Goal: Task Accomplishment & Management: Complete application form

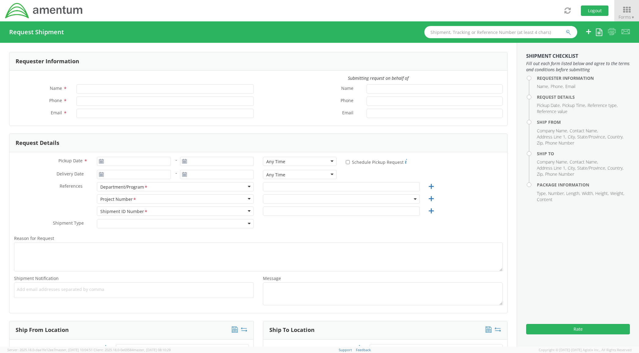
type input "[PERSON_NAME]"
type input "[PHONE_NUMBER]"
type input "[PERSON_NAME][EMAIL_ADDRESS][PERSON_NAME][DOMAIN_NAME]"
click at [144, 161] on input "Pickup Date *" at bounding box center [134, 161] width 74 height 9
type input "[DATE]"
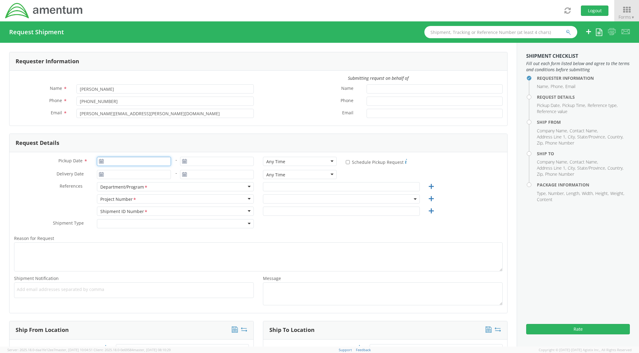
type input "[DATE]"
click at [134, 193] on td "3" at bounding box center [139, 191] width 13 height 9
click at [283, 185] on input "text" at bounding box center [341, 186] width 157 height 9
type input "CBP"
drag, startPoint x: 302, startPoint y: 196, endPoint x: 303, endPoint y: 200, distance: 4.3
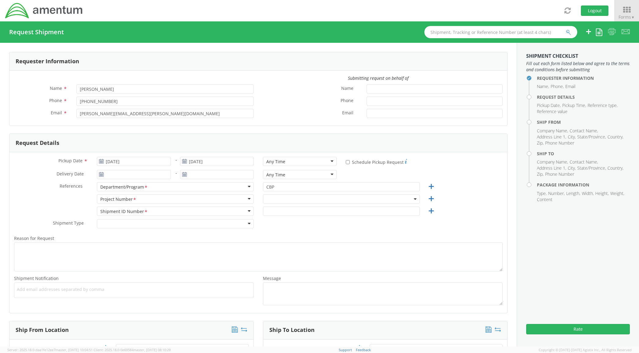
click at [302, 196] on span at bounding box center [341, 199] width 157 height 9
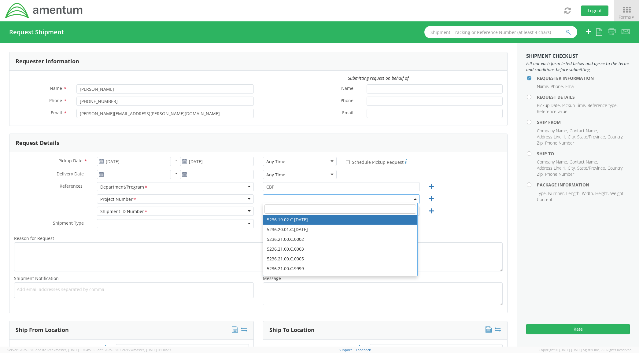
click at [304, 205] on input "search" at bounding box center [341, 209] width 152 height 9
paste input "6118.03.02.2575.000.DTM.0000"
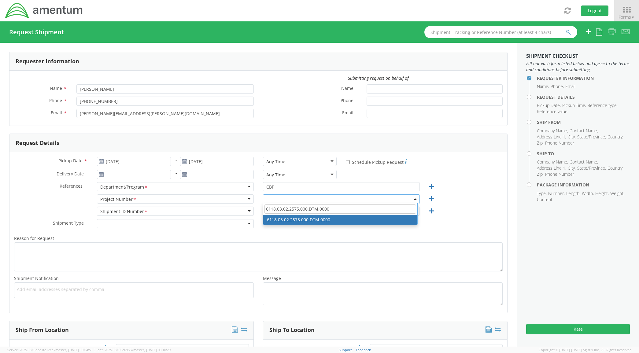
type input "6118.03.02.2575.000.DTM.0000"
select select "6118.03.02.2575.000.DTM.0000"
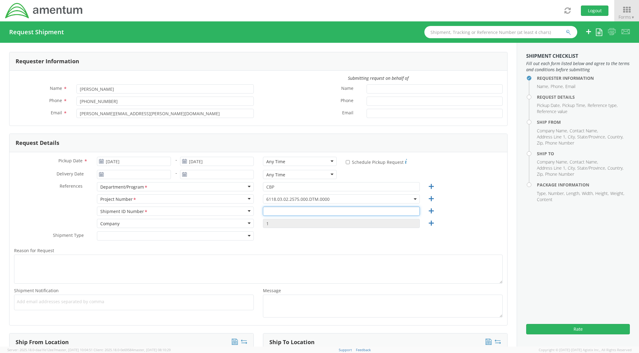
drag, startPoint x: 309, startPoint y: 214, endPoint x: 312, endPoint y: 219, distance: 6.2
click at [309, 214] on input "text" at bounding box center [341, 211] width 157 height 9
paste input "6118.03.02.2575.000.DTM.0000"
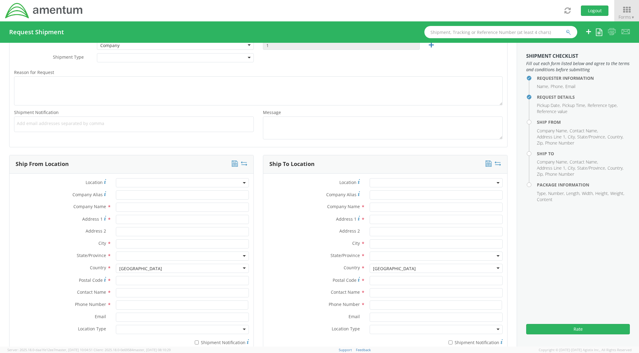
type input "6118.03.02.2575.000.DTM.0000"
click at [126, 196] on input "Company Alias *" at bounding box center [182, 195] width 133 height 9
type input "AMENTUM"
type input "[STREET_ADDRESS]"
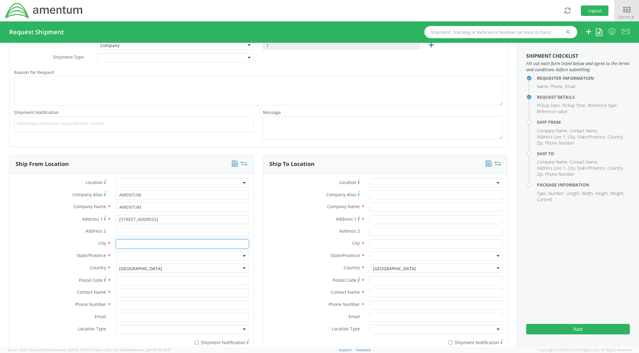
type input "[GEOGRAPHIC_DATA]"
type input "76177"
type input "[PERSON_NAME]"
type input "8172241267"
type input "AMENTUM"
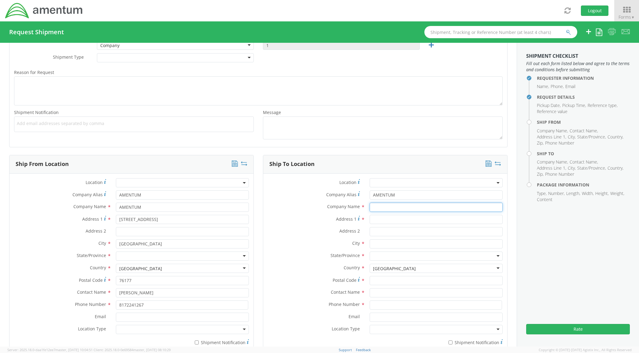
type input "AMENTUM"
type input "[STREET_ADDRESS][PERSON_NAME]"
type input "[GEOGRAPHIC_DATA]"
type input "35613"
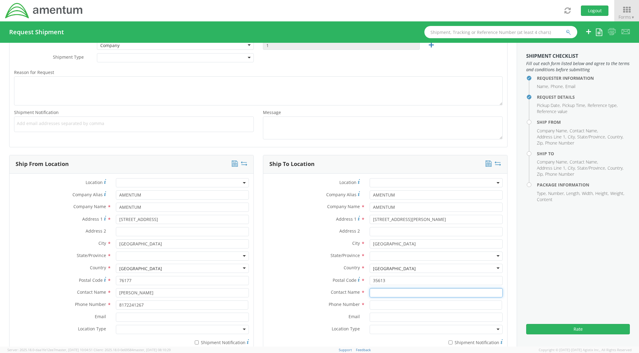
type input "[PERSON_NAME]"
type input "2566551979"
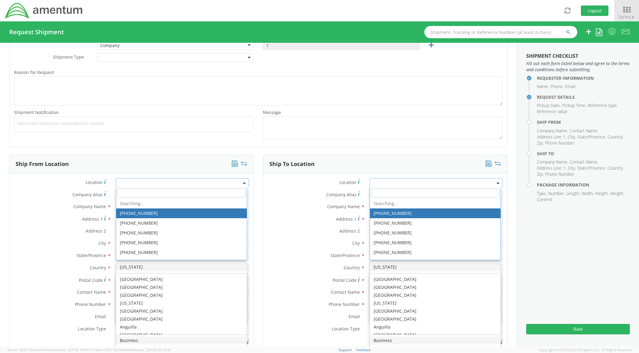
scroll to position [1541, 0]
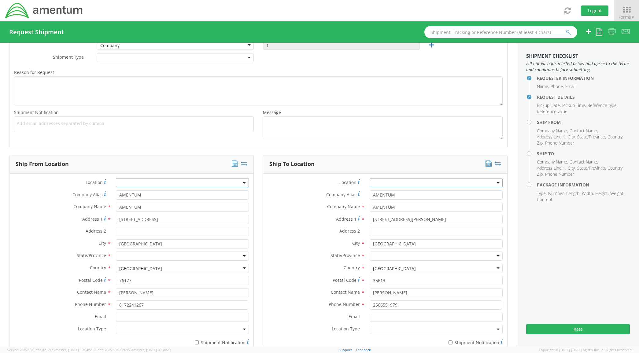
click at [62, 236] on div "Address 2 *" at bounding box center [131, 231] width 244 height 9
click at [132, 255] on div at bounding box center [182, 256] width 133 height 9
type input "y"
type input "te"
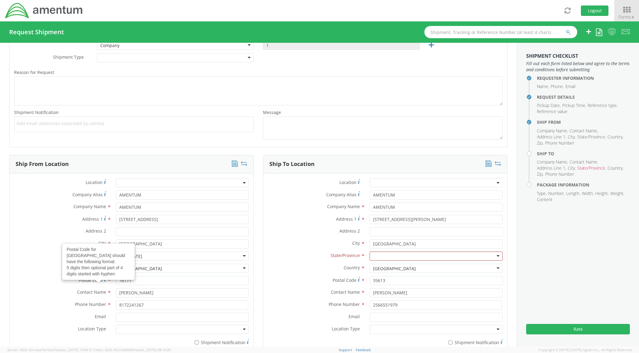
scroll to position [357, 0]
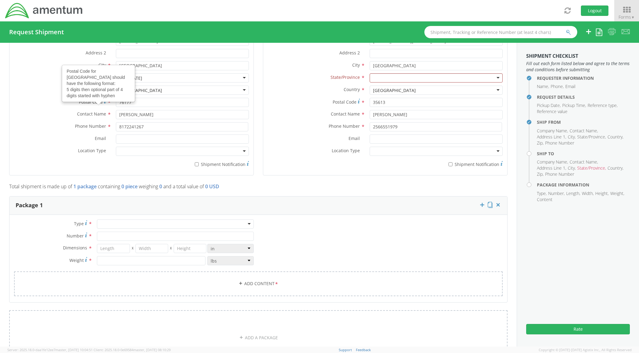
click at [147, 227] on div at bounding box center [175, 224] width 157 height 9
drag, startPoint x: 139, startPoint y: 239, endPoint x: 139, endPoint y: 245, distance: 6.1
click at [136, 227] on div "Crate(s)" at bounding box center [175, 224] width 157 height 9
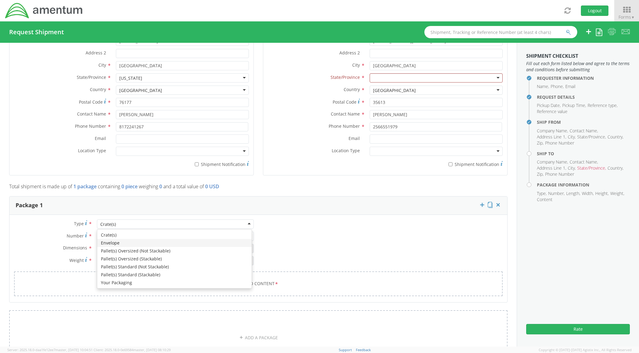
type input "1"
type input "9.5"
type input "12.5"
type input "0.25"
type input "1"
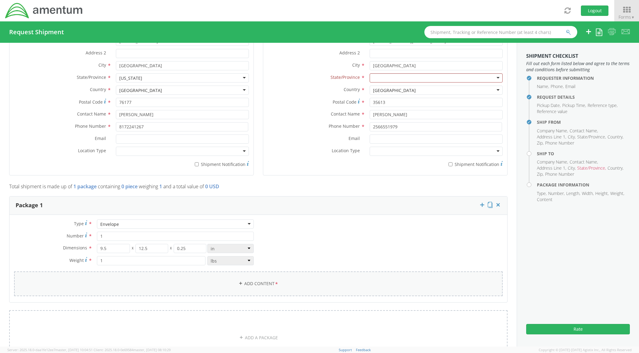
click at [203, 294] on link "Add Content *" at bounding box center [258, 284] width 489 height 25
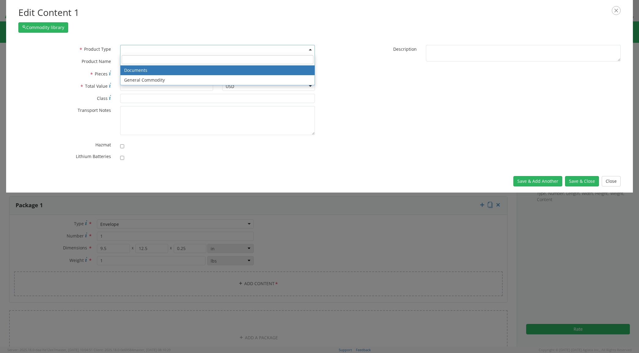
click at [159, 53] on span at bounding box center [217, 49] width 195 height 9
drag, startPoint x: 164, startPoint y: 69, endPoint x: 294, endPoint y: 86, distance: 131.0
select select "DOCUMENT"
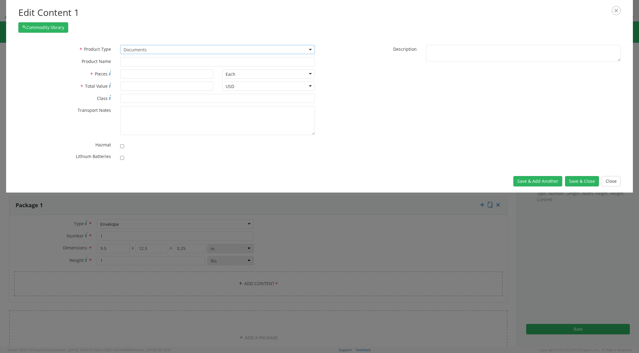
type input "Documents"
type input "1"
type textarea "Documents"
click at [588, 179] on button "Save & Close" at bounding box center [582, 181] width 34 height 10
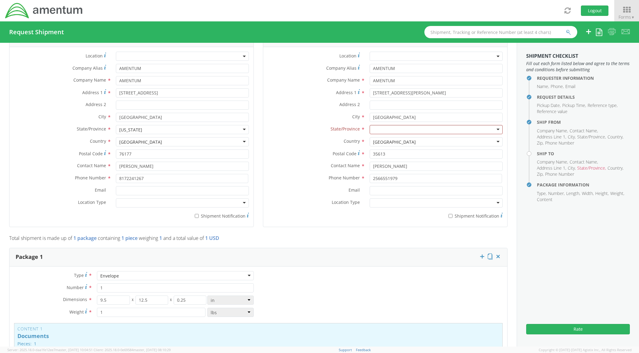
scroll to position [268, 0]
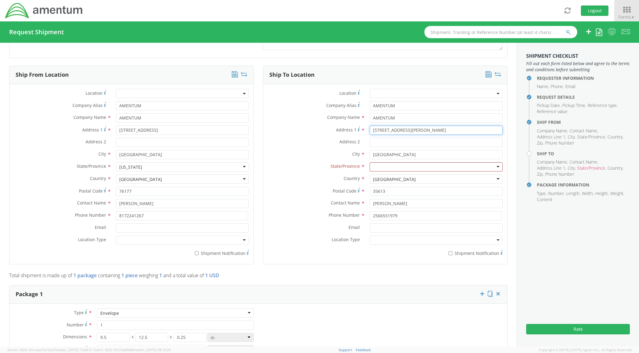
drag, startPoint x: 328, startPoint y: 130, endPoint x: 324, endPoint y: 129, distance: 3.6
click at [324, 129] on div "Address [STREET_ADDRESS][PERSON_NAME]" at bounding box center [385, 130] width 244 height 9
type input "41130 Castle Ave"
type input "Bldg 1422"
type input "AMENTUM"
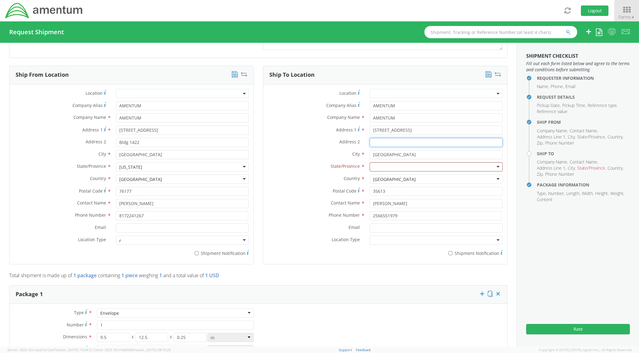
type input "Bldg 1422"
type input "AMENTUM"
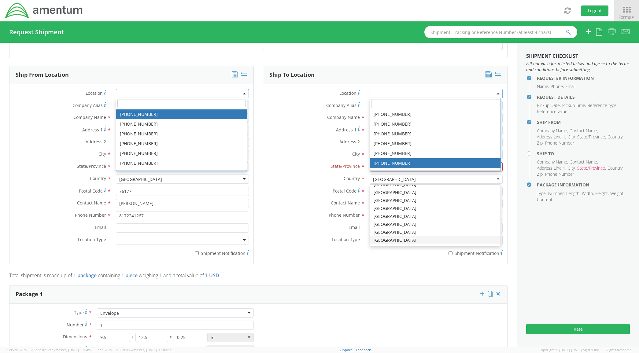
drag, startPoint x: 303, startPoint y: 158, endPoint x: 351, endPoint y: 158, distance: 47.7
click at [304, 157] on label "City *" at bounding box center [314, 154] width 102 height 8
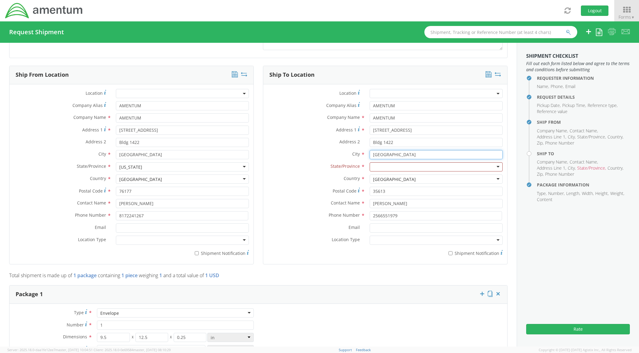
drag, startPoint x: 387, startPoint y: 155, endPoint x: 338, endPoint y: 157, distance: 49.0
click at [338, 157] on div "City * Athens searching..." at bounding box center [385, 154] width 244 height 9
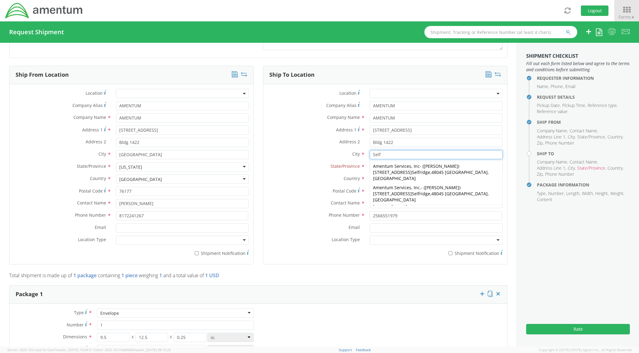
type input "Selfridge ANGB"
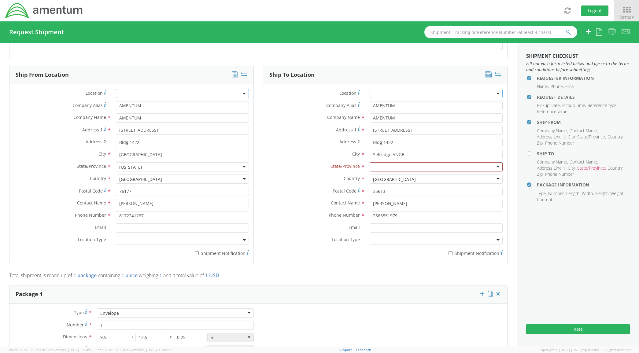
click at [302, 149] on div "Address 2 * Bldg 1422" at bounding box center [385, 144] width 244 height 12
drag, startPoint x: 363, startPoint y: 194, endPoint x: 329, endPoint y: 192, distance: 34.0
click at [329, 192] on div "Postal Code * 35613" at bounding box center [385, 191] width 244 height 9
click at [370, 167] on div at bounding box center [436, 166] width 133 height 9
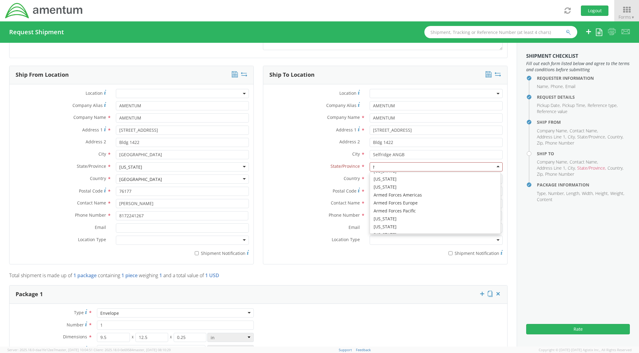
type input "MI"
drag, startPoint x: 383, startPoint y: 204, endPoint x: 337, endPoint y: 153, distance: 68.9
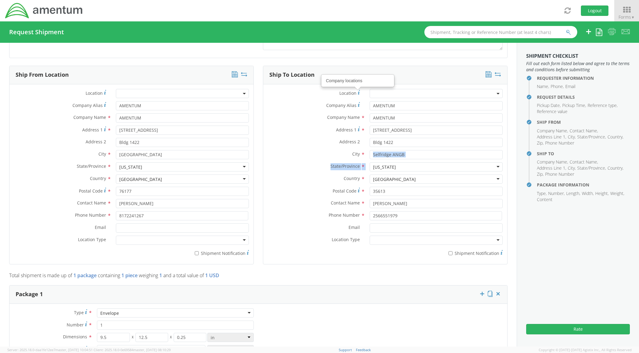
drag, startPoint x: 409, startPoint y: 162, endPoint x: 367, endPoint y: 169, distance: 42.1
click at [367, 169] on div "Location Company locations * Company Alias * AMENTUM Company Name * AMENTUM sea…" at bounding box center [385, 174] width 244 height 171
drag, startPoint x: 367, startPoint y: 169, endPoint x: 389, endPoint y: 167, distance: 21.5
click at [389, 167] on div "[US_STATE]" at bounding box center [384, 167] width 23 height 6
drag, startPoint x: 389, startPoint y: 195, endPoint x: 346, endPoint y: 193, distance: 43.1
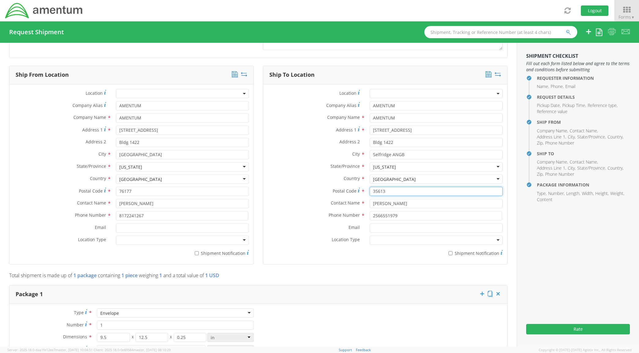
click at [346, 193] on div "Postal Code * 35613" at bounding box center [385, 191] width 244 height 9
type input "48045"
type input "[PERSON_NAME]"
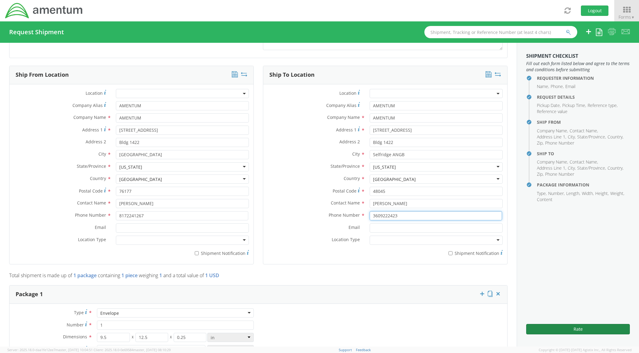
type input "3609222423"
click at [576, 329] on button "Rate" at bounding box center [578, 329] width 104 height 10
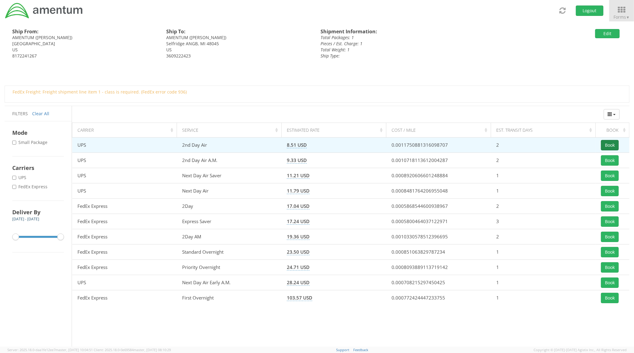
click at [607, 149] on button "Book" at bounding box center [609, 145] width 18 height 10
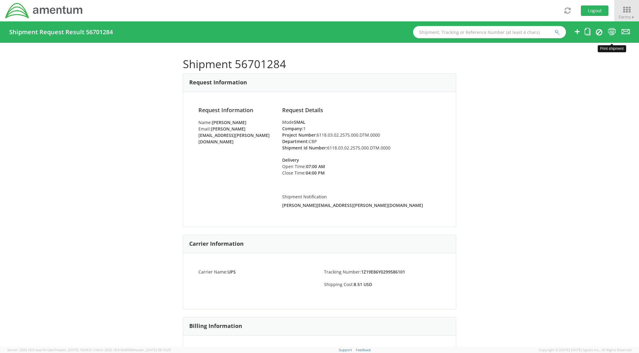
click at [609, 29] on icon at bounding box center [612, 32] width 8 height 8
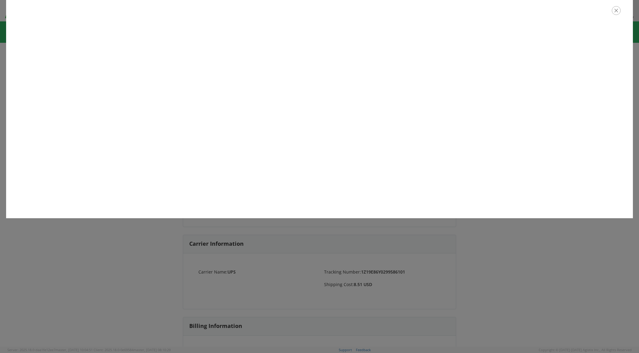
click at [613, 14] on button "button" at bounding box center [616, 10] width 9 height 9
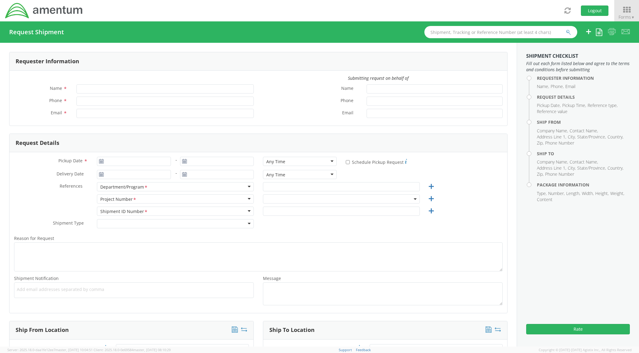
type input "[PERSON_NAME]"
type input "[PHONE_NUMBER]"
type input "[PERSON_NAME][EMAIL_ADDRESS][PERSON_NAME][DOMAIN_NAME]"
click at [145, 162] on input "Pickup Date *" at bounding box center [134, 161] width 74 height 9
type input "[DATE]"
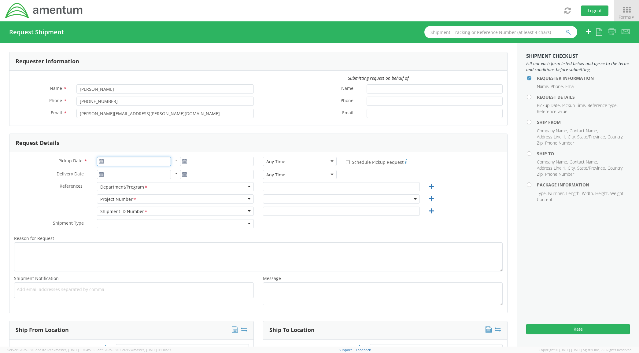
type input "[DATE]"
click at [139, 195] on td "3" at bounding box center [139, 191] width 13 height 9
drag, startPoint x: 268, startPoint y: 189, endPoint x: 315, endPoint y: 167, distance: 52.0
click at [268, 189] on input "text" at bounding box center [341, 186] width 157 height 9
type input "AMENTUM"
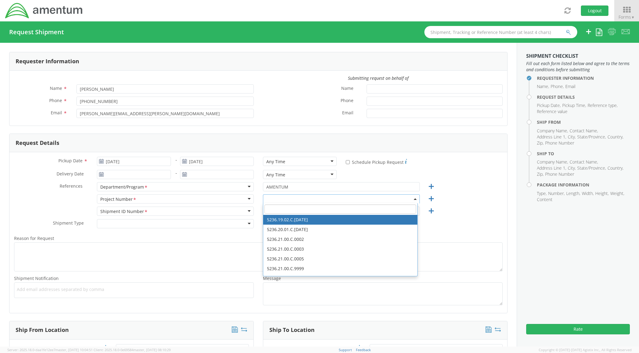
click at [308, 210] on input "search" at bounding box center [341, 209] width 152 height 9
paste input "OVHD.600294.PURCH"
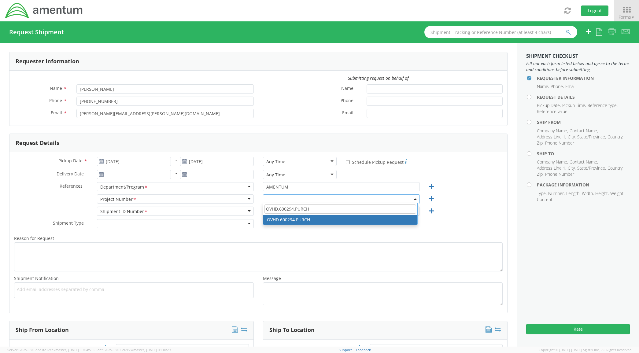
type input "OVHD.600294.PURCH"
select select "OVHD.600294.PURCH"
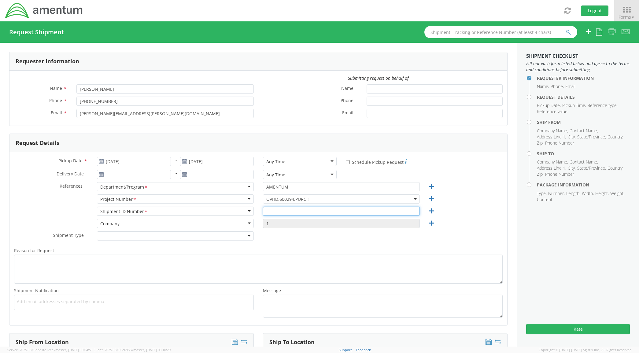
click at [298, 212] on input "text" at bounding box center [341, 211] width 157 height 9
paste input "OVHD.600294.PURCH"
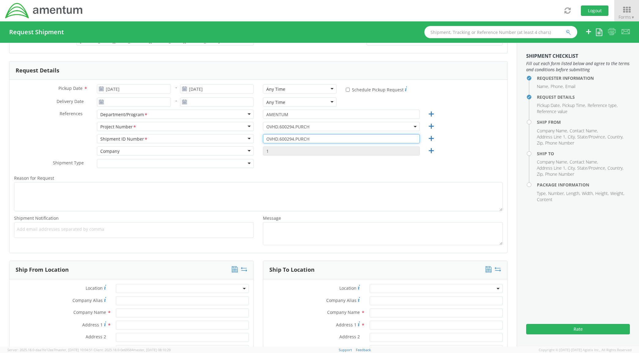
scroll to position [89, 0]
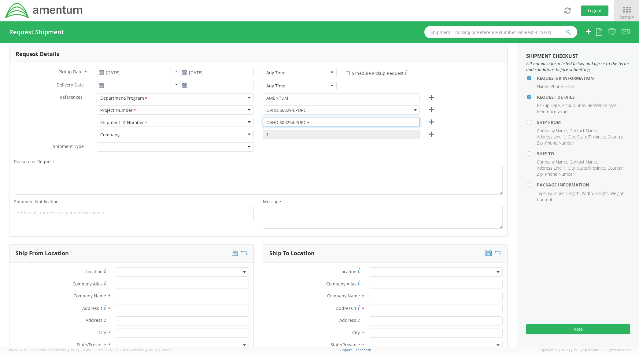
type input "OVHD.600294.PURCH"
click at [124, 296] on input "text" at bounding box center [182, 296] width 133 height 9
type input "AMENTUM"
type input "[STREET_ADDRESS]"
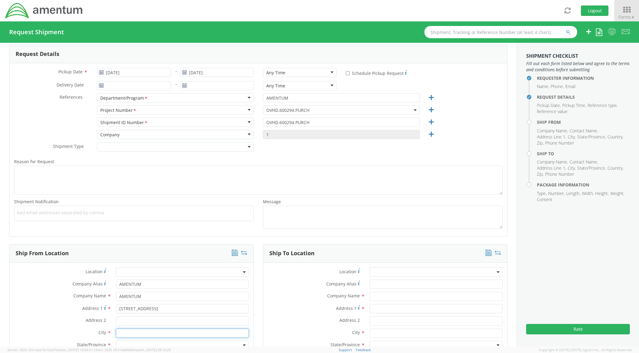
type input "[GEOGRAPHIC_DATA]"
type input "76177"
type input "[PERSON_NAME]"
type input "8172241267"
type input "AMENTUM"
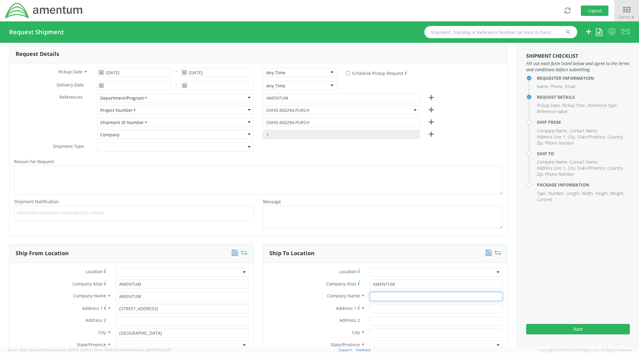
type input "AMENTUM"
type input "[STREET_ADDRESS][PERSON_NAME]"
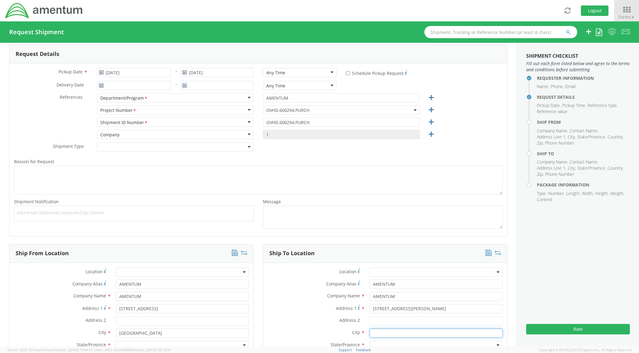
type input "[GEOGRAPHIC_DATA]"
type input "35613"
type input "[PERSON_NAME]"
type input "2566551979"
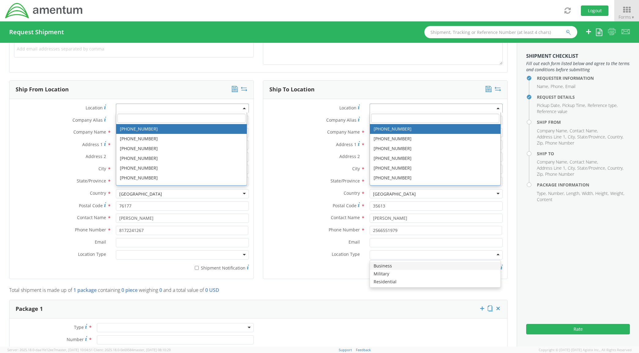
scroll to position [253, 0]
drag, startPoint x: 39, startPoint y: 241, endPoint x: 118, endPoint y: 218, distance: 82.5
click at [42, 240] on label "Email *" at bounding box center [60, 242] width 102 height 8
click at [116, 240] on input "Email *" at bounding box center [182, 242] width 133 height 9
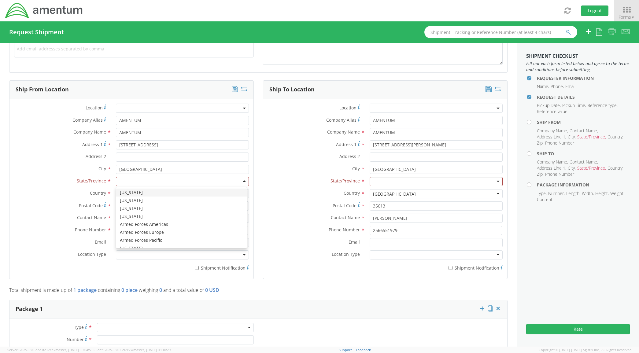
click at [148, 184] on div at bounding box center [182, 181] width 133 height 9
type input "te"
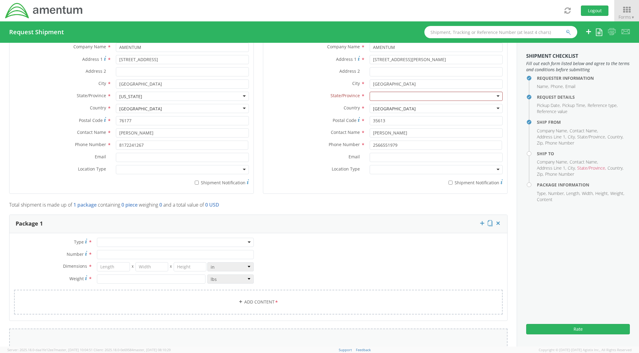
scroll to position [432, 0]
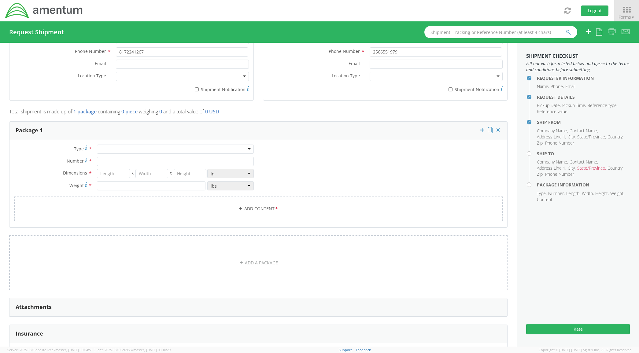
drag, startPoint x: 124, startPoint y: 151, endPoint x: 126, endPoint y: 158, distance: 7.4
click at [125, 151] on div at bounding box center [175, 149] width 157 height 9
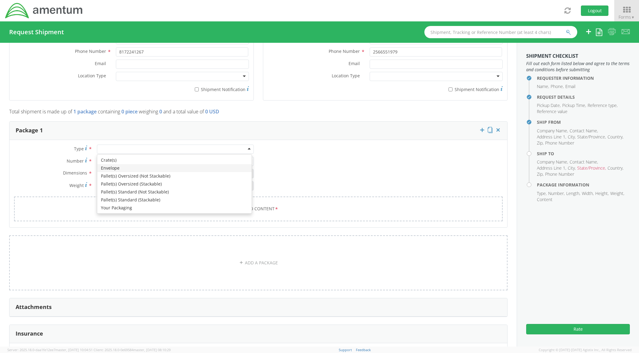
type input "1"
type input "9.5"
type input "12.5"
type input "0.25"
type input "1"
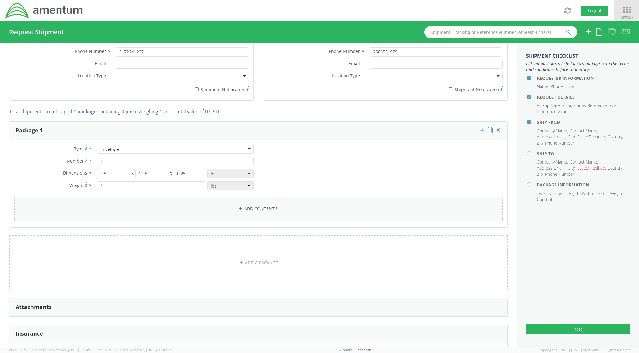
click at [211, 204] on link "Add Content *" at bounding box center [258, 209] width 489 height 25
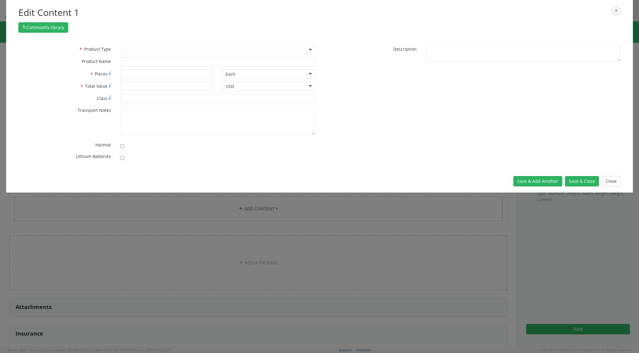
click at [239, 52] on span at bounding box center [217, 49] width 195 height 9
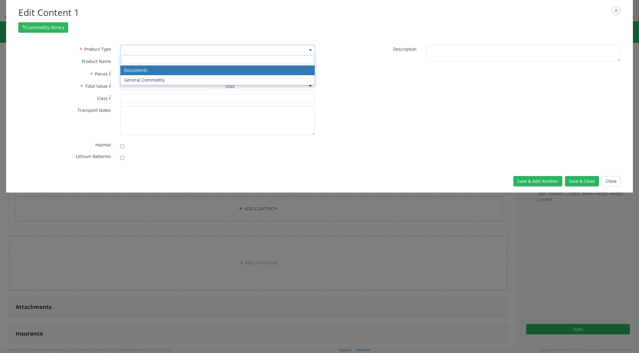
select select "DOCUMENT"
type input "Documents"
type input "1"
type textarea "Documents"
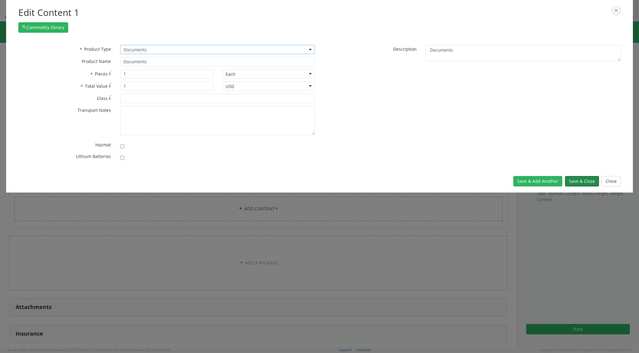
click at [573, 179] on button "Save & Close" at bounding box center [582, 181] width 34 height 10
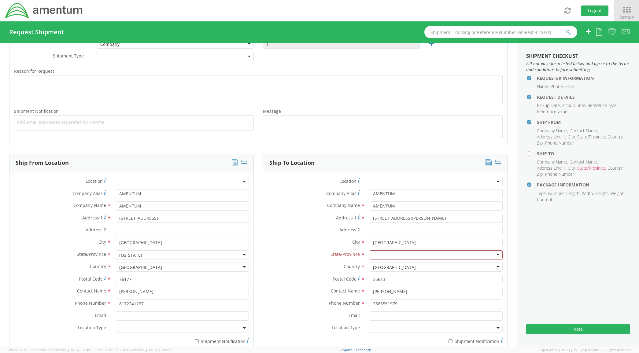
scroll to position [164, 0]
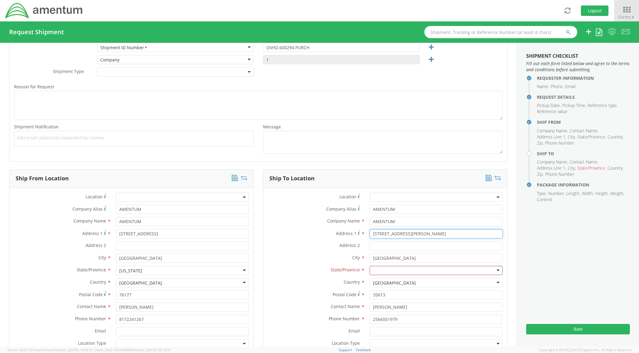
drag, startPoint x: 412, startPoint y: 236, endPoint x: 351, endPoint y: 237, distance: 60.9
click at [351, 237] on div "Address [STREET_ADDRESS][PERSON_NAME]" at bounding box center [385, 233] width 244 height 9
type input "[STREET_ADDRESS]"
type input "Barco"
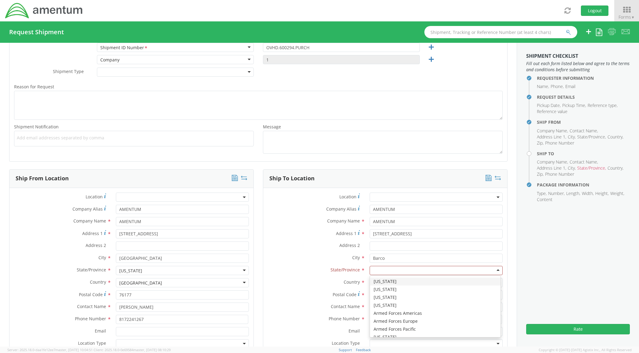
type input "N"
click at [411, 338] on div "[US_STATE] [US_STATE] [US_STATE] [US_STATE] [US_STATE] [US_STATE] [US_STATE] [U…" at bounding box center [436, 307] width 132 height 62
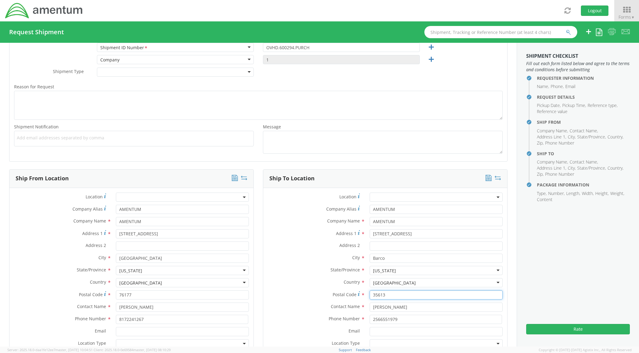
drag, startPoint x: 389, startPoint y: 298, endPoint x: 334, endPoint y: 290, distance: 56.2
click at [336, 293] on div "Postal Code * 35613" at bounding box center [385, 295] width 244 height 9
type input "27917"
type input "[PERSON_NAME]"
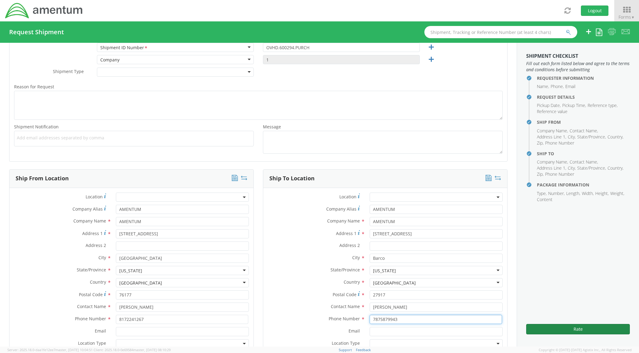
type input "7875879943"
click at [573, 332] on button "Rate" at bounding box center [578, 329] width 104 height 10
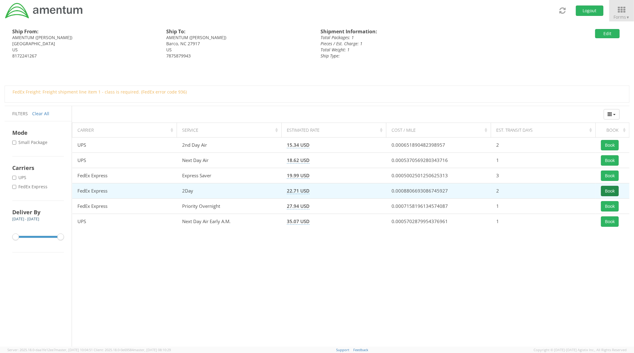
drag, startPoint x: 602, startPoint y: 188, endPoint x: 635, endPoint y: 186, distance: 32.8
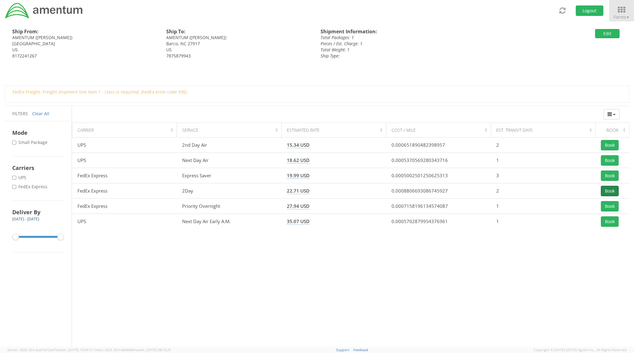
click at [602, 188] on button "Book" at bounding box center [609, 191] width 18 height 10
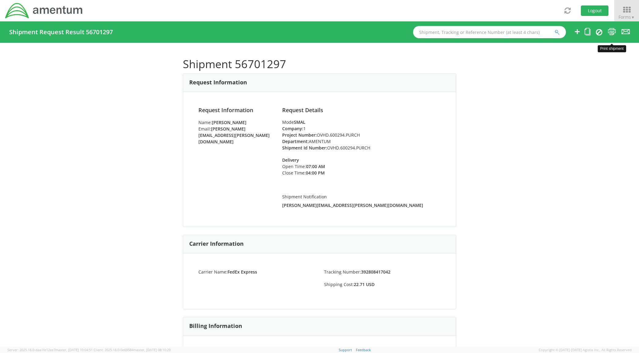
click at [610, 32] on icon at bounding box center [612, 32] width 8 height 8
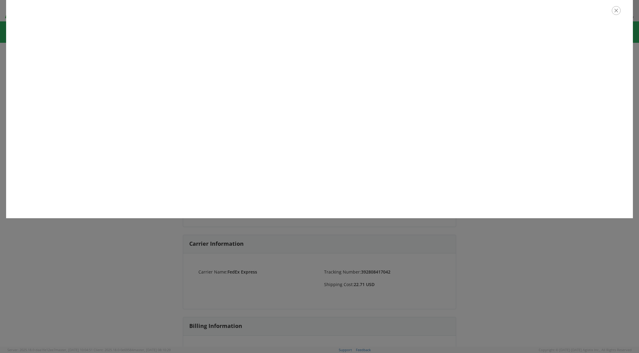
click at [614, 11] on icon "button" at bounding box center [616, 10] width 9 height 9
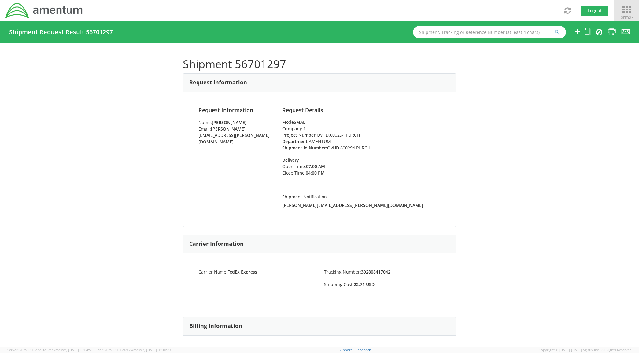
drag, startPoint x: 626, startPoint y: 12, endPoint x: 633, endPoint y: 48, distance: 36.4
click at [627, 12] on icon at bounding box center [627, 9] width 25 height 7
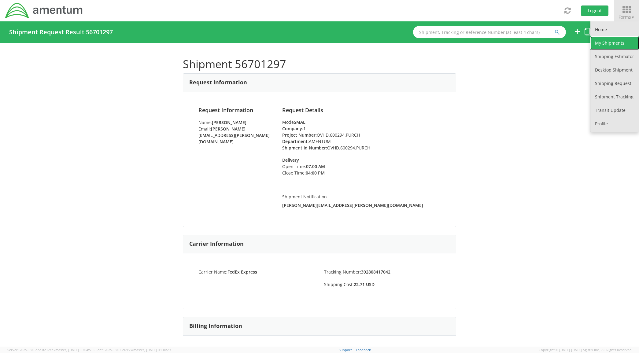
click at [617, 45] on link "My Shipments" at bounding box center [615, 42] width 49 height 13
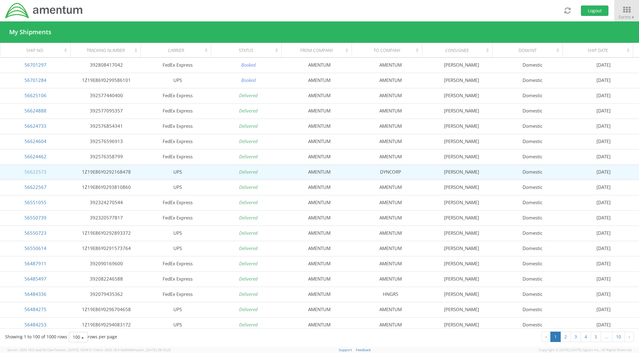
click at [40, 171] on link "56622573" at bounding box center [35, 172] width 22 height 6
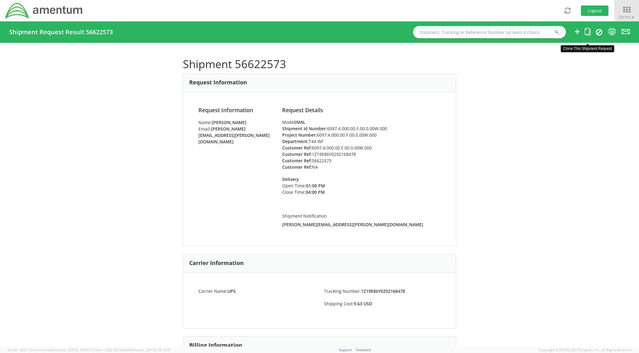
click at [589, 32] on icon at bounding box center [588, 32] width 6 height 8
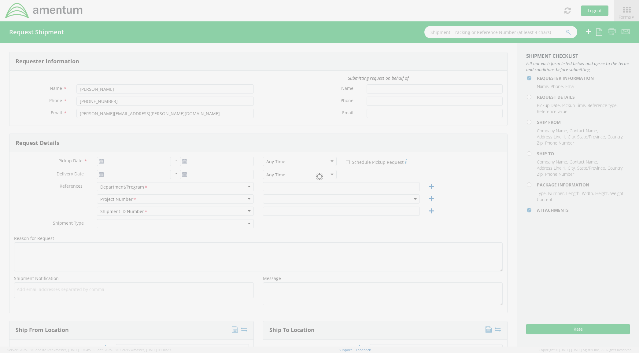
type input "[DATE]"
type input "T44 WF"
type input "6097.4.000.00.F.00.0.00W.000"
select select
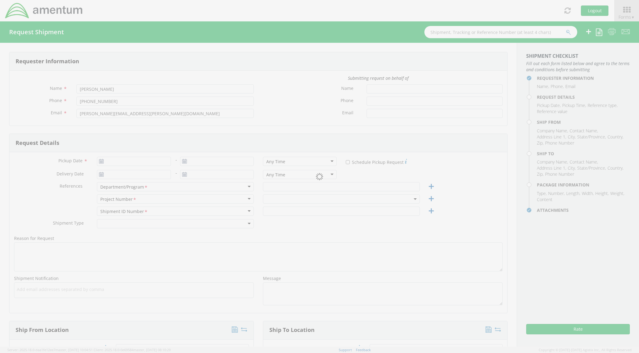
type input "AMENTUM"
type input "[STREET_ADDRESS]"
type input "[GEOGRAPHIC_DATA]"
type input "76177"
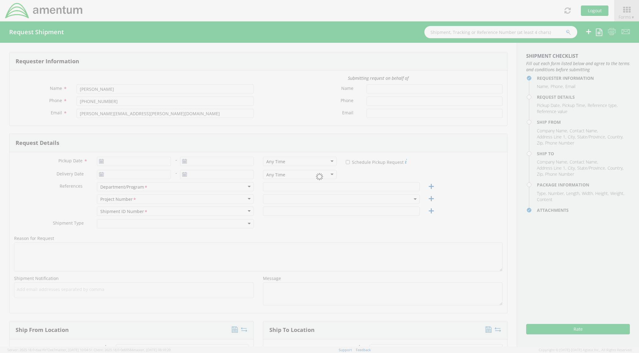
type input "[PERSON_NAME]"
type input "18172241267"
type input "[PERSON_NAME][EMAIL_ADDRESS][PERSON_NAME][DOMAIN_NAME]"
select select
type input "DYNCORP"
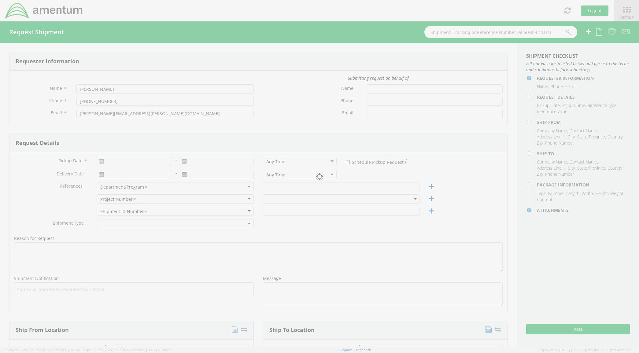
type input "7201 USS WASP ST"
type input "[PERSON_NAME]"
type input "32570"
type input "[PERSON_NAME]"
type input "8504846257"
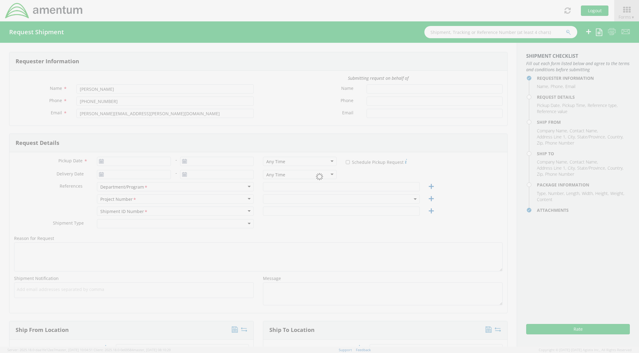
type input "[EMAIL_ADDRESS][PERSON_NAME][DOMAIN_NAME]"
type input "1"
type input "9.5"
type input "12.5"
type input "0.25"
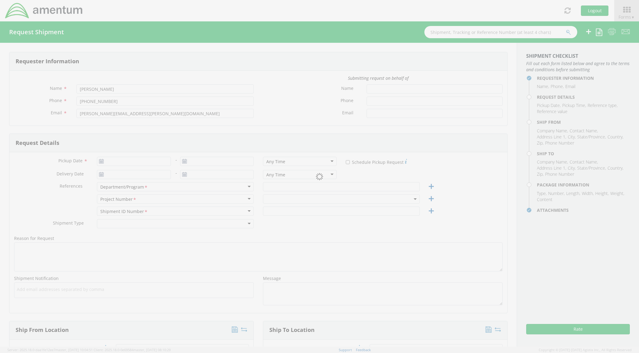
type input "1"
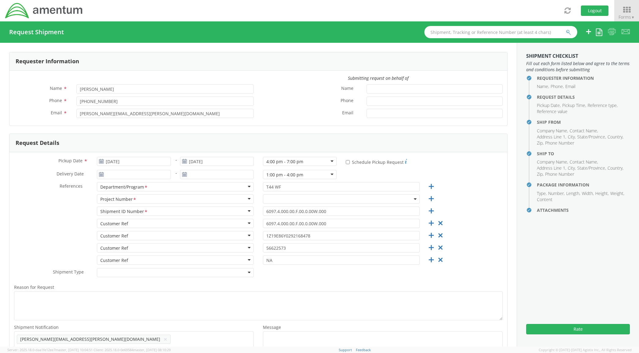
select select "6097.4.000.00.F.00.0.00W.000"
click at [437, 221] on icon at bounding box center [441, 224] width 8 height 8
type input "1Z19E86Y0292168478"
type input "56622573"
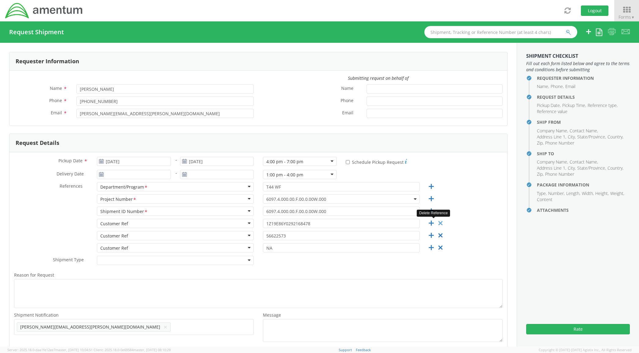
click at [437, 221] on icon at bounding box center [441, 224] width 8 height 8
type input "56622573"
type input "NA"
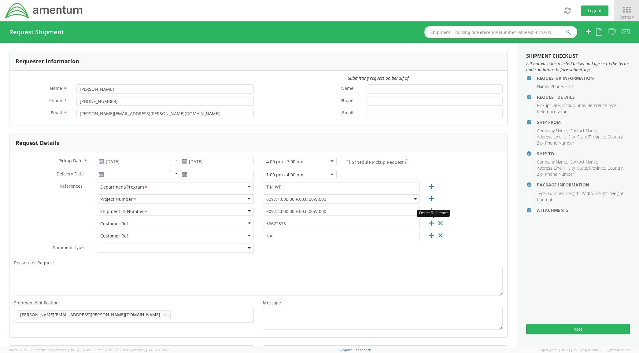
click at [437, 221] on icon at bounding box center [441, 224] width 8 height 8
type input "NA"
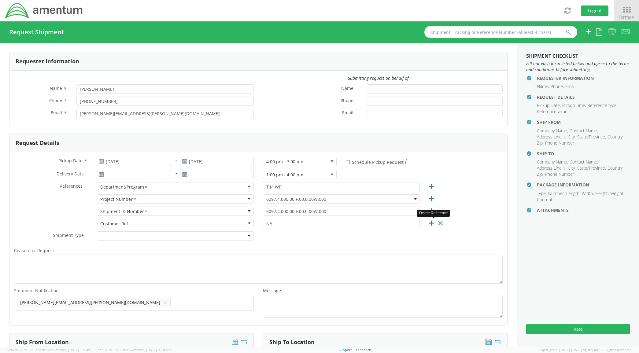
click at [437, 221] on icon at bounding box center [441, 224] width 8 height 8
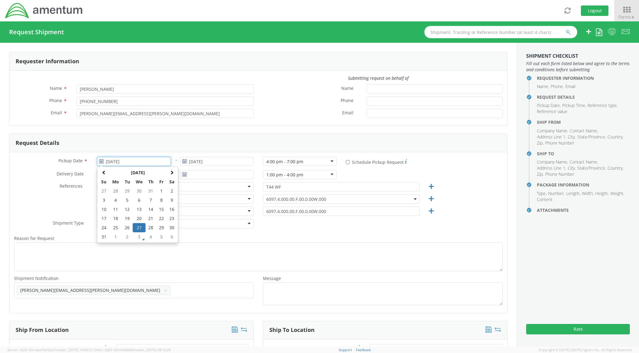
click at [160, 160] on input "[DATE]" at bounding box center [134, 161] width 74 height 9
click at [170, 173] on span at bounding box center [172, 172] width 4 height 4
click at [138, 191] on td "3" at bounding box center [139, 191] width 13 height 9
type input "[DATE]"
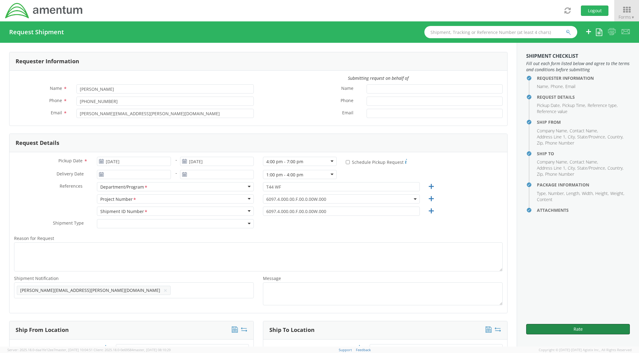
drag, startPoint x: 574, startPoint y: 325, endPoint x: 627, endPoint y: 308, distance: 55.9
click at [574, 325] on button "Rate" at bounding box center [578, 329] width 104 height 10
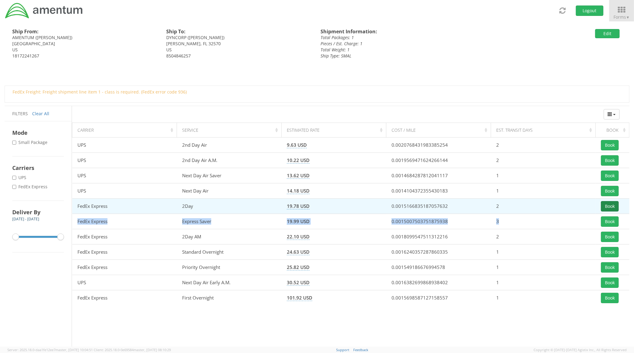
drag, startPoint x: 607, startPoint y: 215, endPoint x: 605, endPoint y: 210, distance: 4.8
click at [605, 210] on tbody "UPS 2nd Day Air 9.63 USD 0.0020768431983385254 2 Book UPS 2nd Day Air A.M. 10.2…" at bounding box center [350, 222] width 557 height 168
click at [605, 210] on button "Book" at bounding box center [609, 206] width 18 height 10
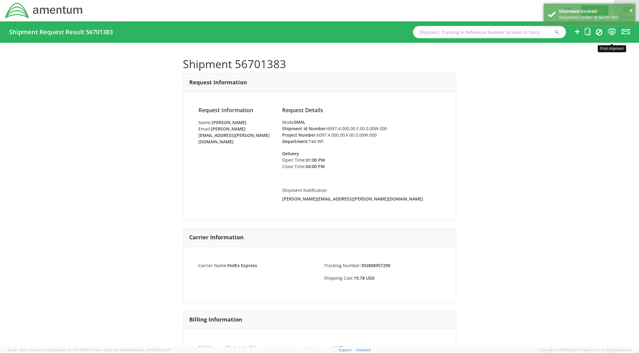
click at [610, 35] on link at bounding box center [612, 32] width 8 height 10
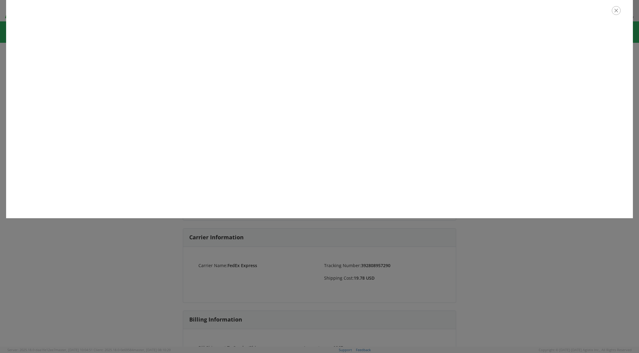
click at [615, 15] on button "button" at bounding box center [616, 10] width 9 height 9
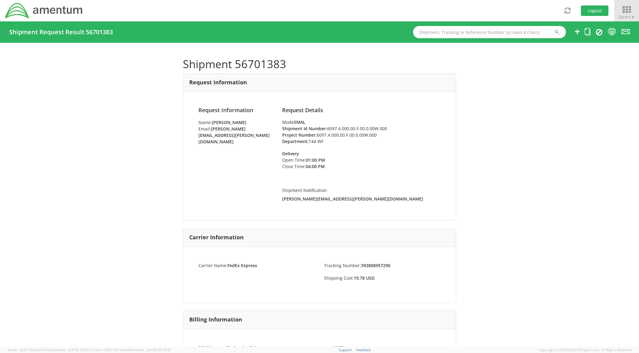
click at [623, 9] on icon at bounding box center [627, 10] width 28 height 9
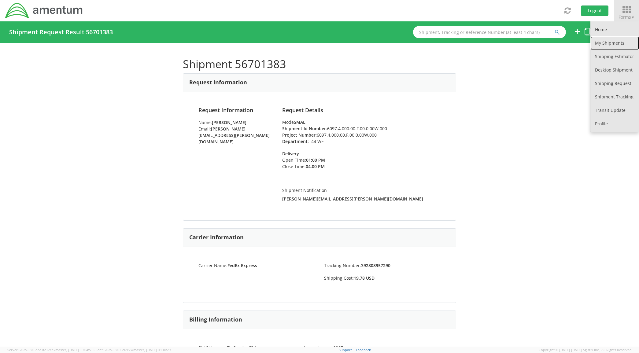
click at [604, 46] on link "My Shipments" at bounding box center [615, 42] width 49 height 13
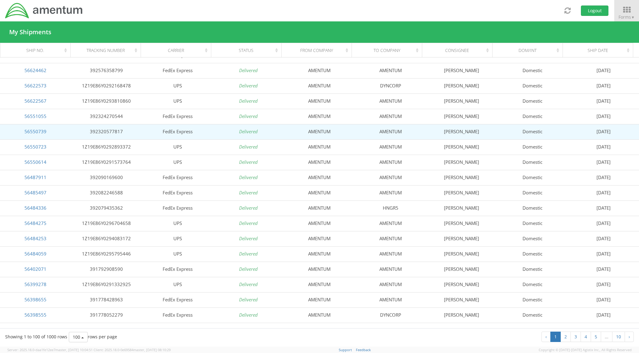
scroll to position [178, 0]
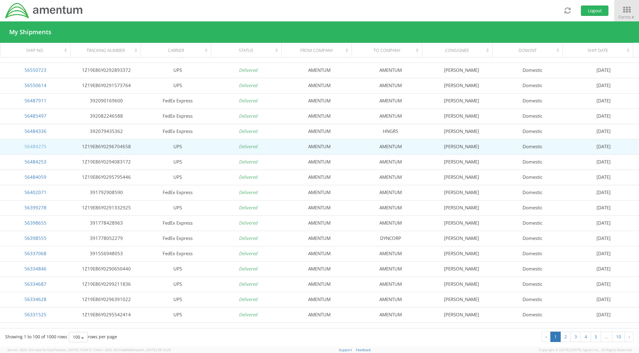
click at [45, 145] on link "56484275" at bounding box center [35, 146] width 22 height 6
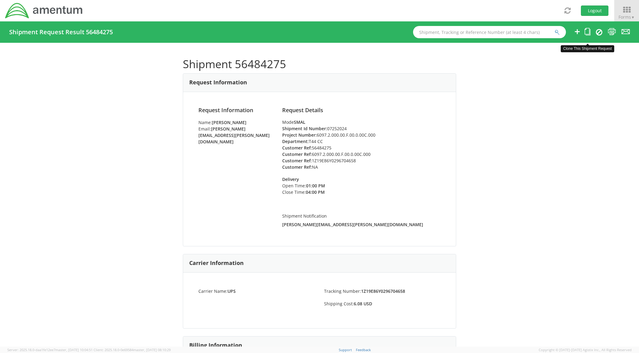
click at [588, 30] on icon at bounding box center [588, 32] width 6 height 8
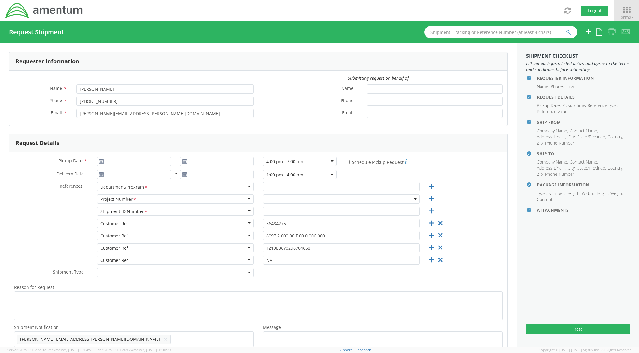
type input "[DATE]"
type input "T44 CC"
type input "07252024"
select select
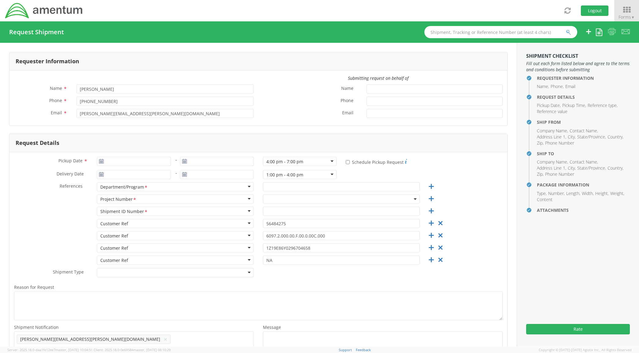
type input "AMENTUM"
type input "[STREET_ADDRESS]"
type input "[GEOGRAPHIC_DATA]"
type input "76177"
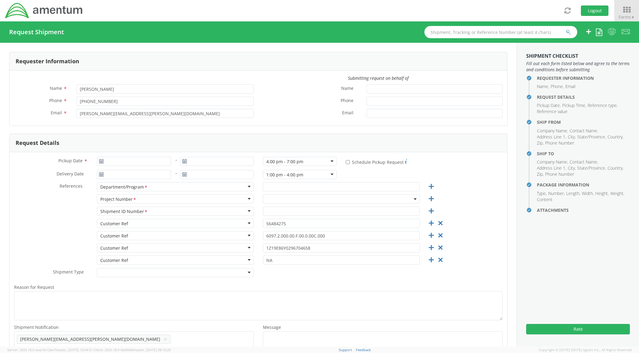
type input "[PERSON_NAME]"
type input "18172241267"
type input "[PERSON_NAME][EMAIL_ADDRESS][PERSON_NAME][DOMAIN_NAME]"
select select
type input "AMENTUM"
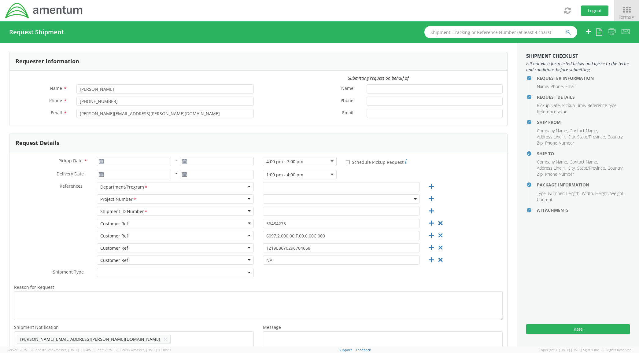
type input "1218 BLDG"
type input "[DATE]"
type input "78419"
type input "[PERSON_NAME]"
type input "3619616436"
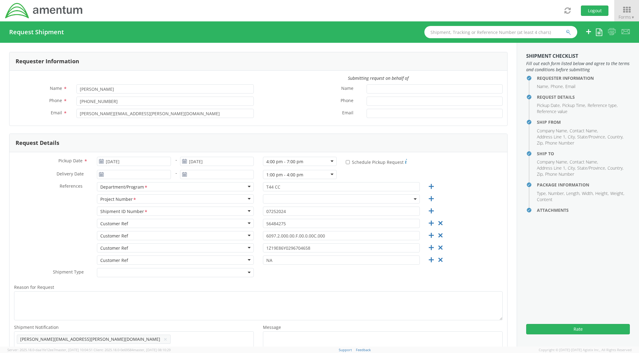
select select "6097.2.000.00.F.00.0.00C.000"
click at [437, 224] on icon at bounding box center [441, 224] width 8 height 8
type input "6097.2.000.00.F.00.0.00C.000"
type input "1Z19E86Y0296704658"
type input "NA"
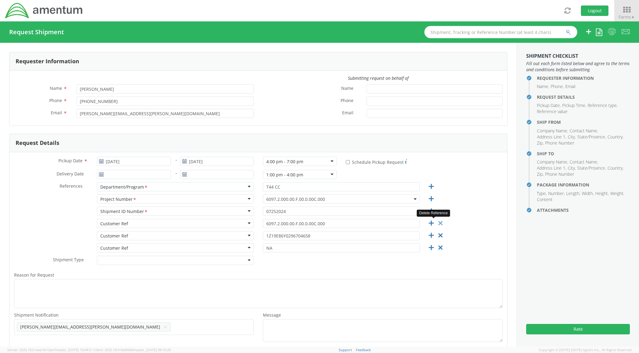
click at [437, 224] on icon at bounding box center [441, 224] width 8 height 8
type input "1Z19E86Y0296704658"
type input "NA"
click at [437, 224] on icon at bounding box center [441, 224] width 8 height 8
type input "NA"
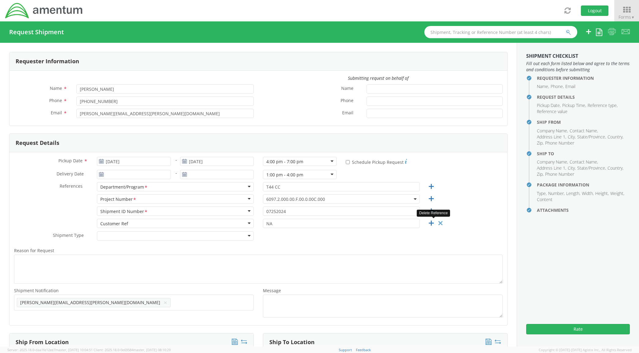
click at [437, 224] on icon at bounding box center [441, 224] width 8 height 8
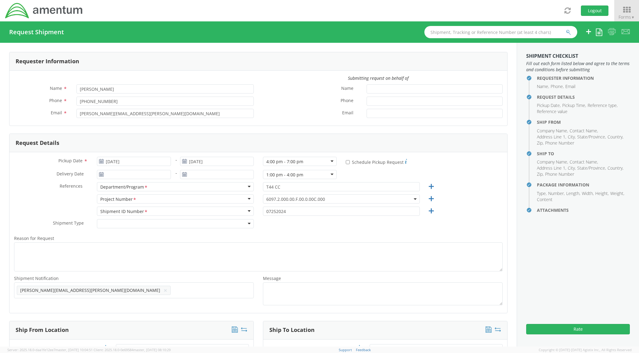
click at [435, 224] on div "Shipment Type * Batch Regular" at bounding box center [258, 225] width 498 height 12
click at [137, 163] on input "[DATE]" at bounding box center [134, 161] width 74 height 9
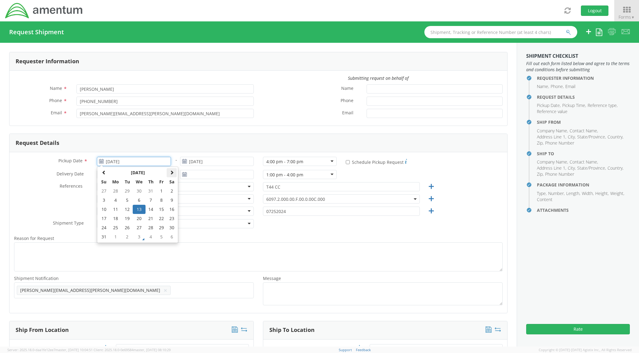
click at [167, 174] on th at bounding box center [172, 172] width 10 height 9
click at [142, 191] on td "3" at bounding box center [139, 191] width 13 height 9
type input "[DATE]"
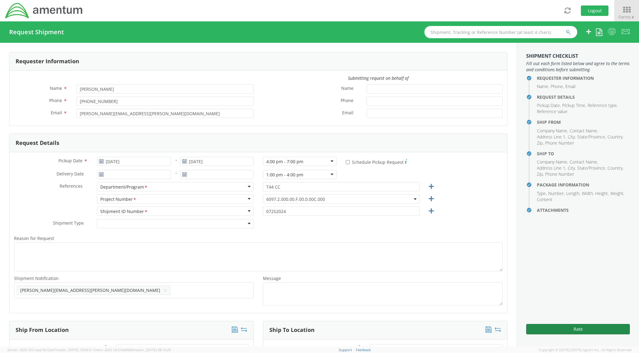
click at [554, 330] on button "Rate" at bounding box center [578, 329] width 104 height 10
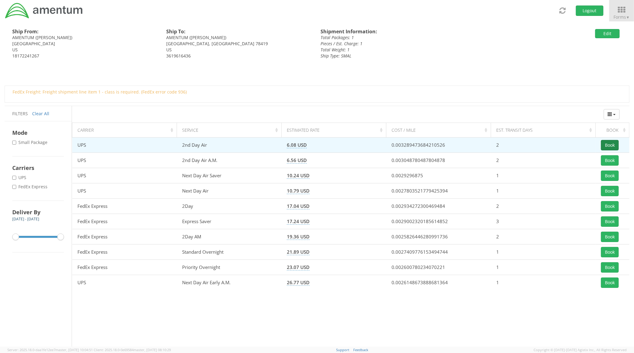
click at [605, 144] on button "Book" at bounding box center [609, 145] width 18 height 10
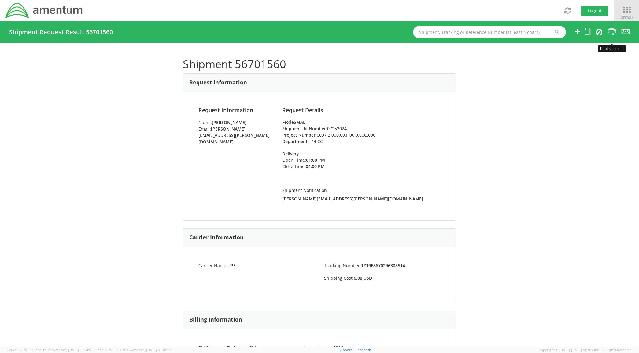
click at [613, 33] on icon at bounding box center [612, 32] width 8 height 8
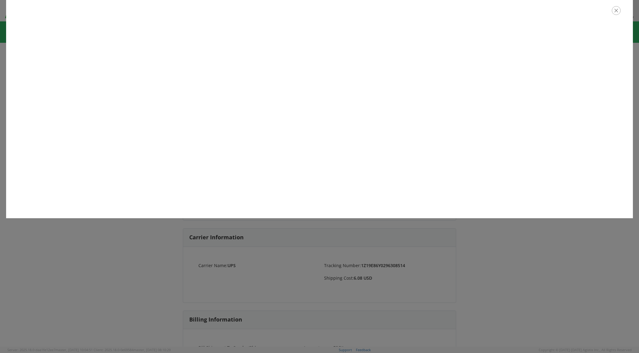
click at [614, 13] on icon "button" at bounding box center [616, 10] width 9 height 9
